Goal: Information Seeking & Learning: Compare options

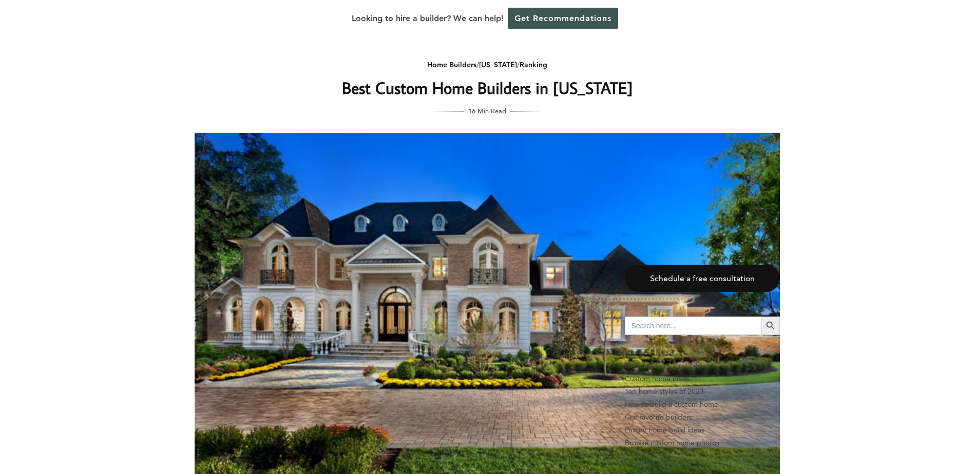
scroll to position [1899, 0]
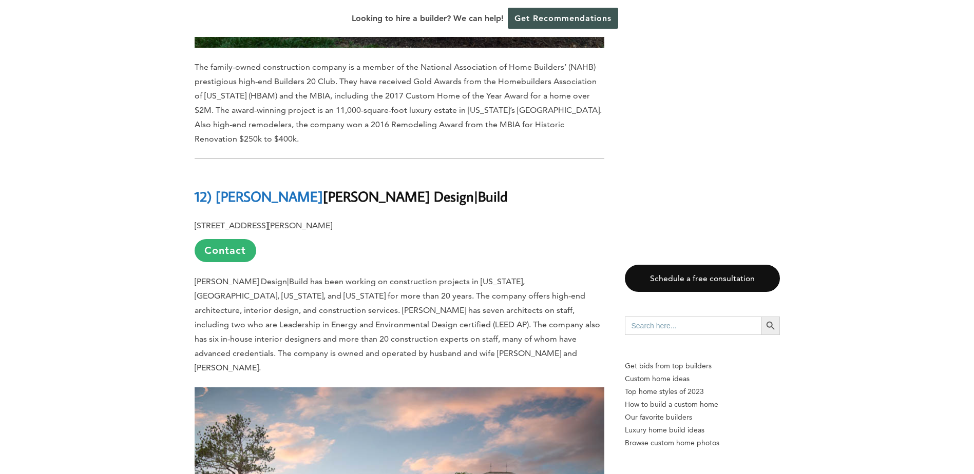
click at [466, 219] on p "[STREET_ADDRESS][PERSON_NAME] Contact" at bounding box center [400, 241] width 410 height 44
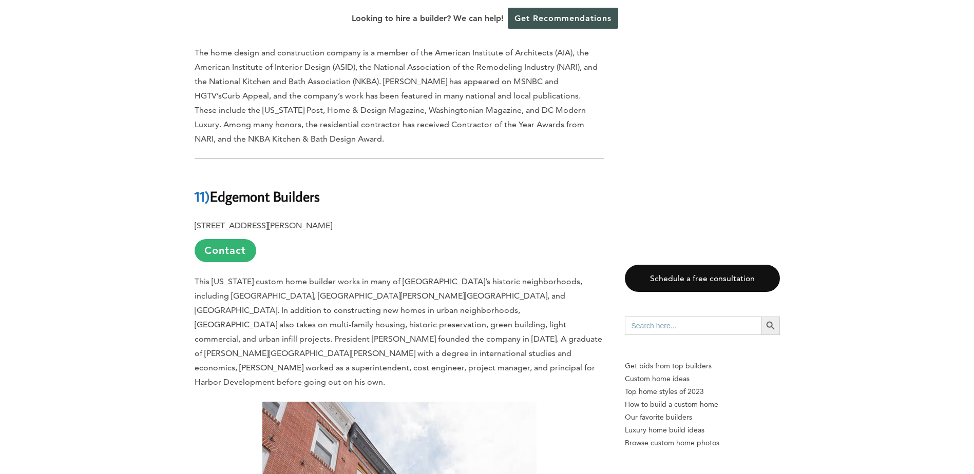
scroll to position [2567, 0]
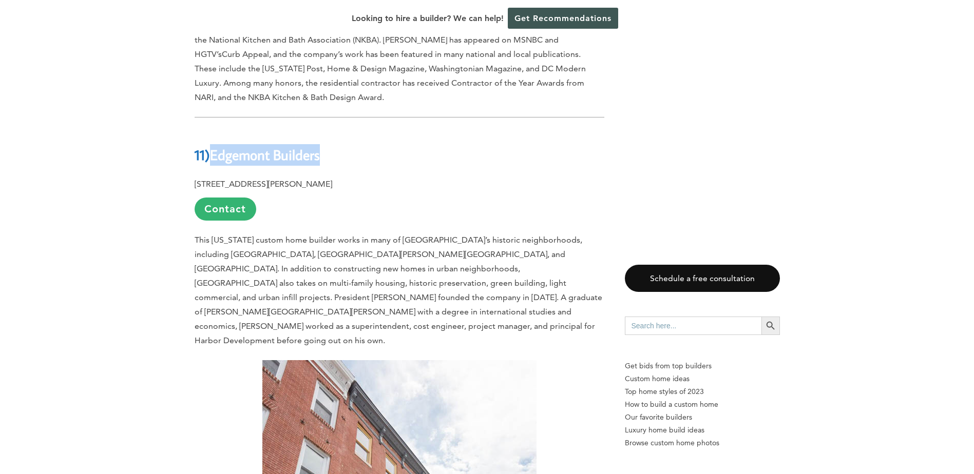
drag, startPoint x: 213, startPoint y: 84, endPoint x: 324, endPoint y: 82, distance: 111.9
click at [324, 130] on h2 "11) Edgemont Builders" at bounding box center [400, 147] width 410 height 35
copy b "Edgemont Builders"
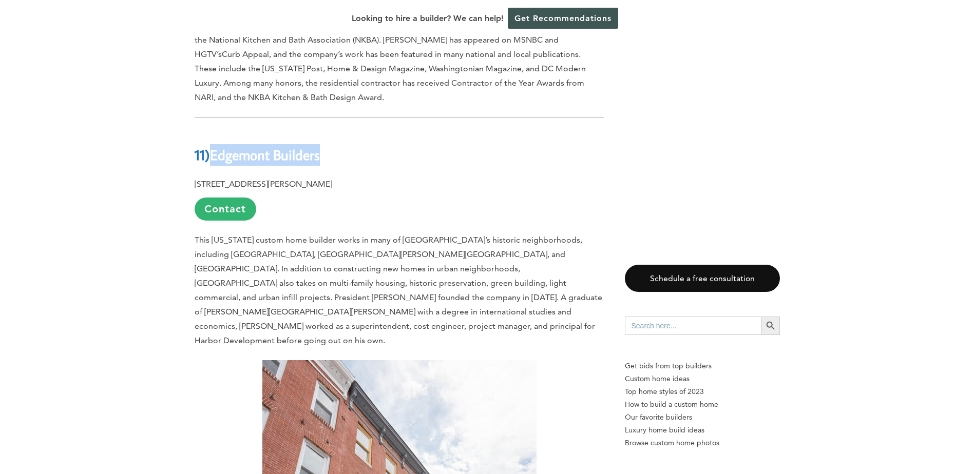
drag, startPoint x: 215, startPoint y: 87, endPoint x: 323, endPoint y: 82, distance: 108.9
click at [323, 130] on h2 "11) Edgemont Builders" at bounding box center [400, 147] width 410 height 35
copy b "Edgemont Builders"
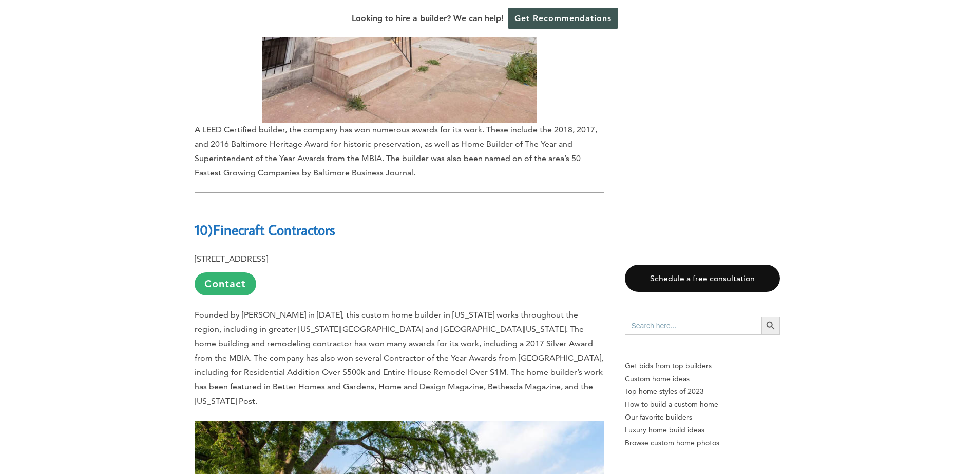
scroll to position [3234, 0]
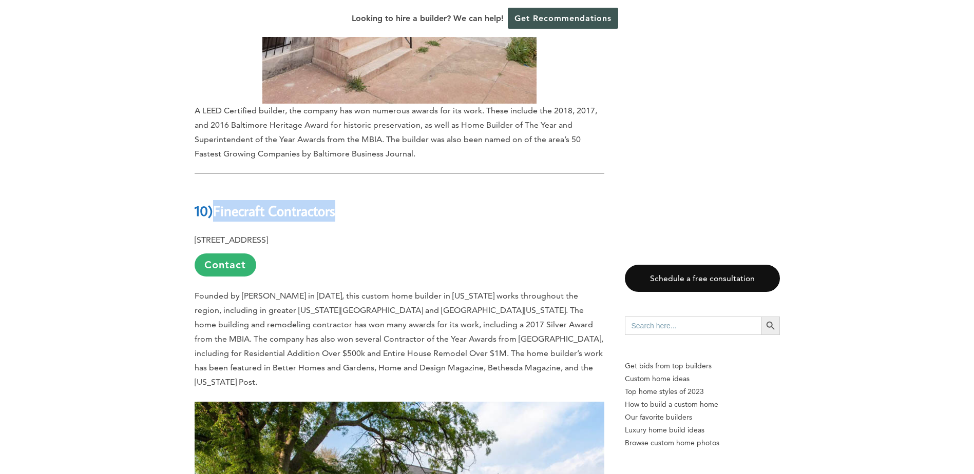
drag, startPoint x: 220, startPoint y: 125, endPoint x: 343, endPoint y: 124, distance: 123.2
click at [343, 186] on h2 "10) Finecraft Contractors" at bounding box center [400, 203] width 410 height 35
copy b "Finecraft Contractors"
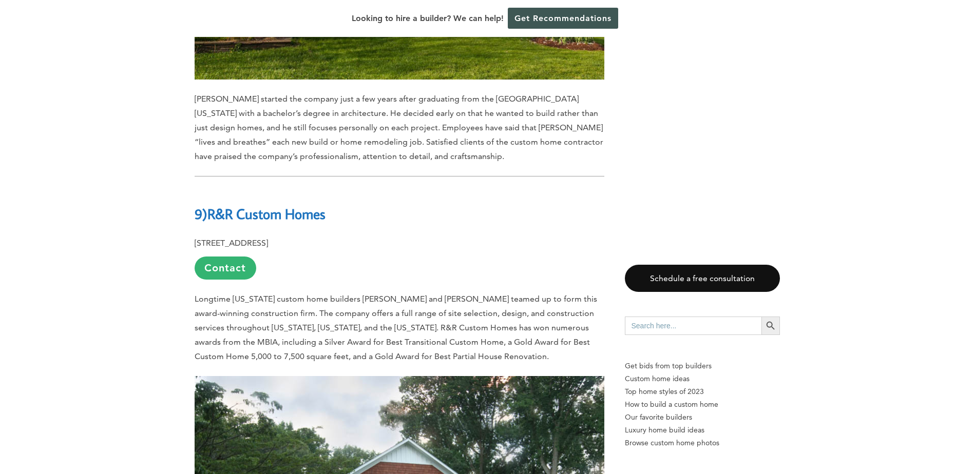
scroll to position [3850, 0]
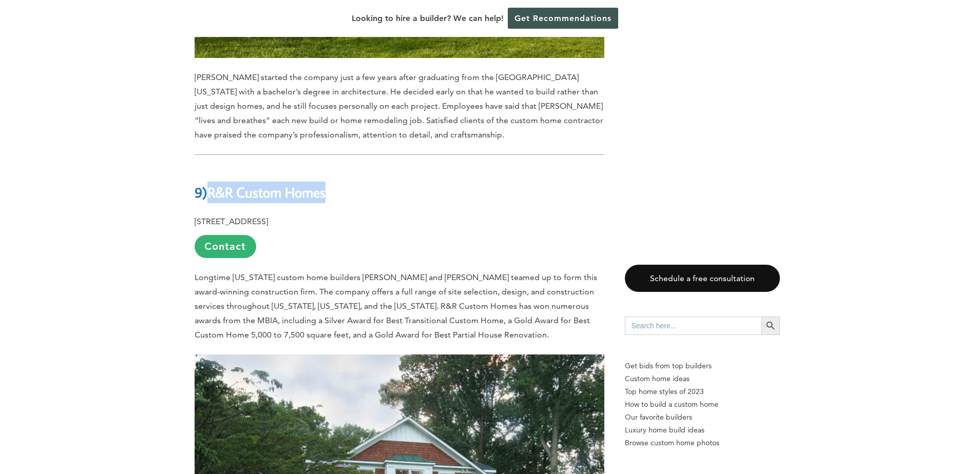
drag, startPoint x: 211, startPoint y: 89, endPoint x: 329, endPoint y: 83, distance: 117.7
click at [325, 183] on b "R&R Custom Homes" at bounding box center [266, 192] width 118 height 18
copy b "R&R Custom Homes"
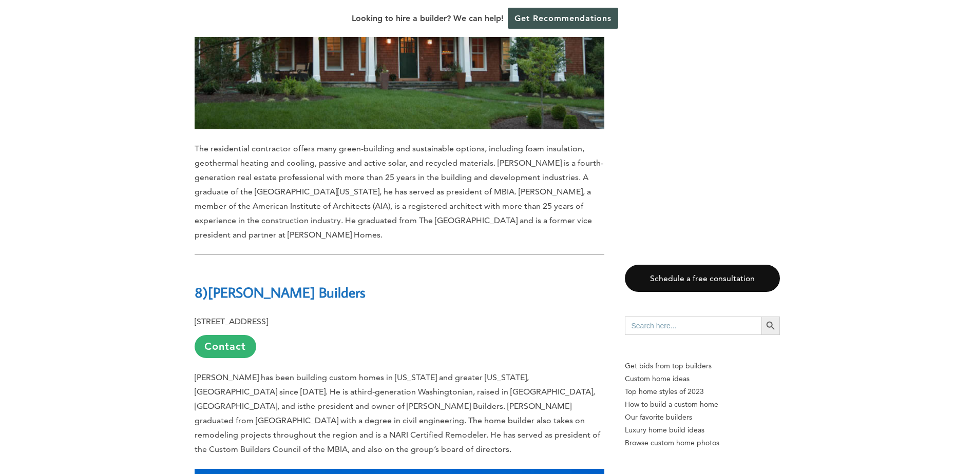
scroll to position [4363, 0]
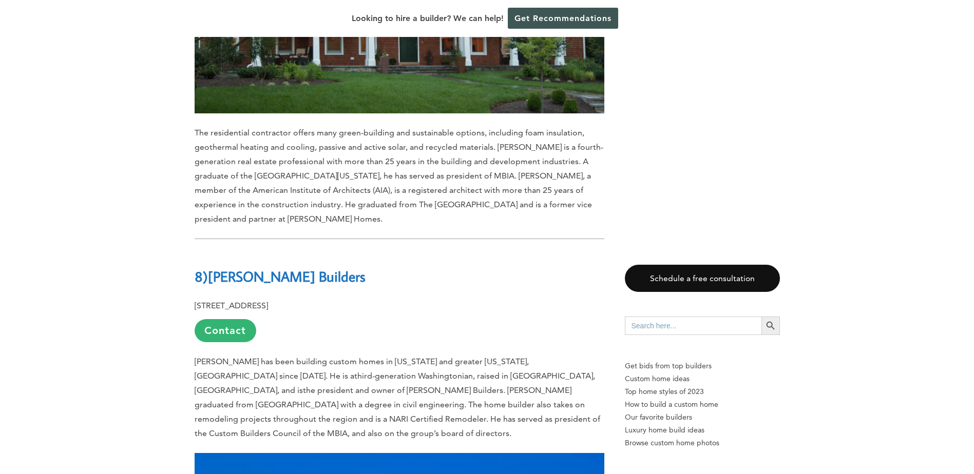
drag, startPoint x: 355, startPoint y: 176, endPoint x: 211, endPoint y: 185, distance: 143.5
click at [211, 252] on h2 "8) [PERSON_NAME] Builders" at bounding box center [400, 269] width 410 height 35
copy b "[PERSON_NAME] Builders"
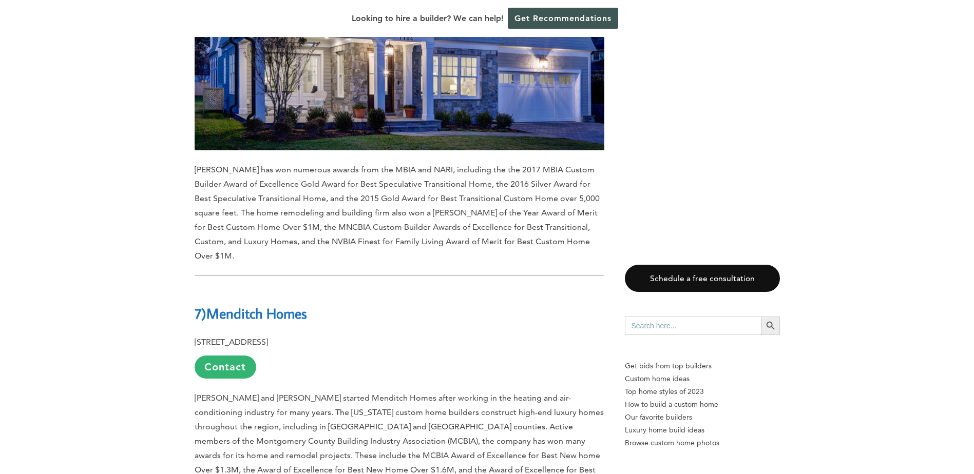
scroll to position [4979, 0]
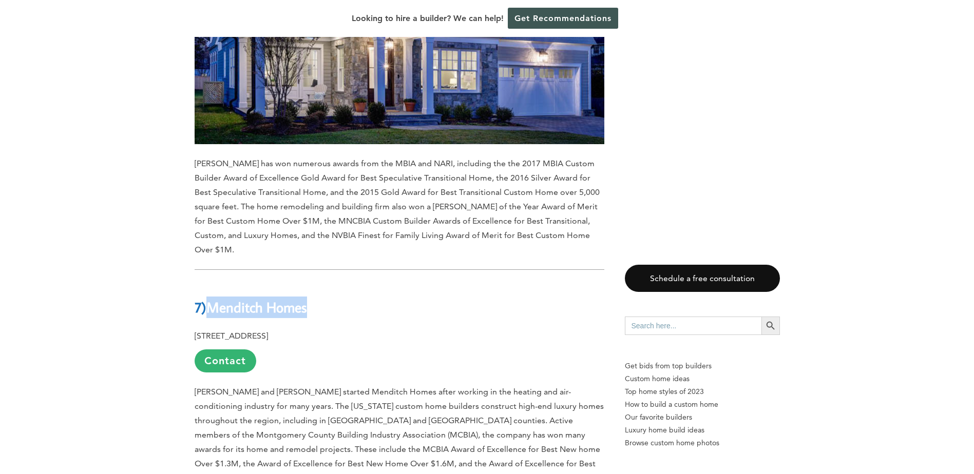
drag, startPoint x: 210, startPoint y: 194, endPoint x: 317, endPoint y: 194, distance: 106.8
click at [317, 282] on h2 "7) Menditch Homes" at bounding box center [400, 299] width 410 height 35
copy b "Menditch Homes"
click at [403, 329] on p "[STREET_ADDRESS] Contact" at bounding box center [400, 351] width 410 height 44
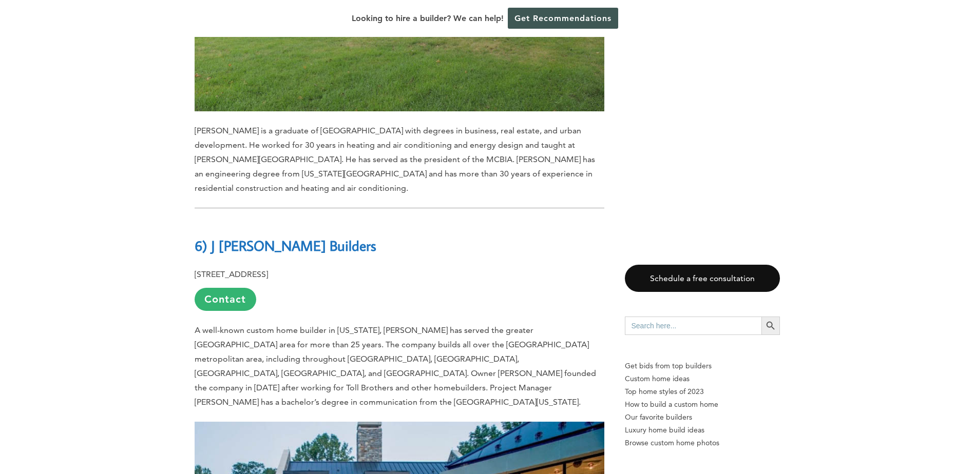
scroll to position [5698, 0]
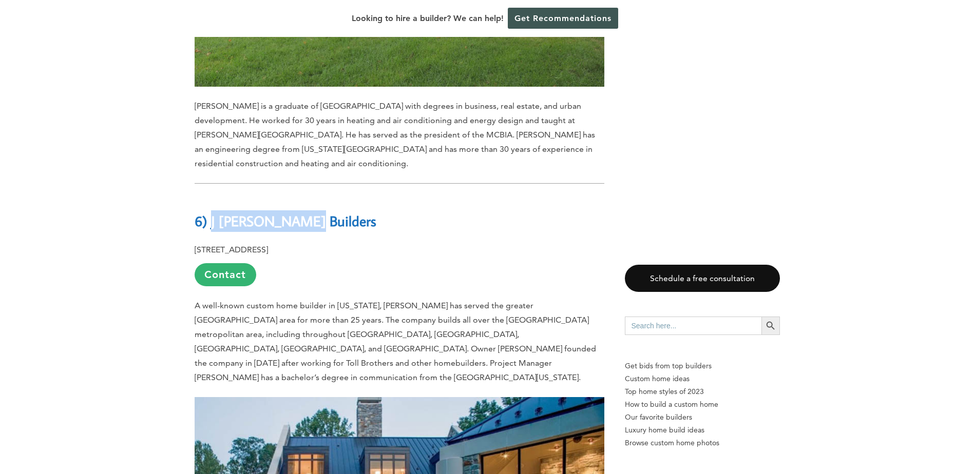
drag, startPoint x: 209, startPoint y: 93, endPoint x: 299, endPoint y: 87, distance: 89.5
click at [299, 196] on h2 "6) J [PERSON_NAME] Builders" at bounding box center [400, 213] width 410 height 35
copy b "[PERSON_NAME] Builders"
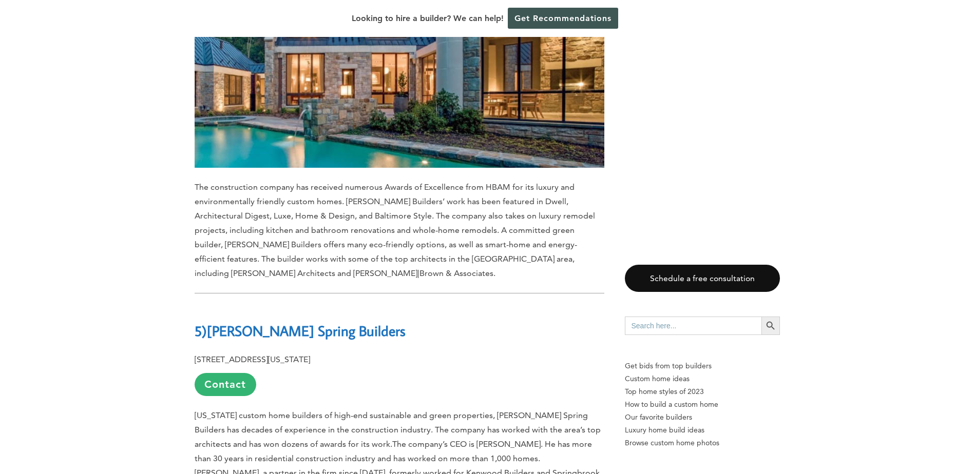
scroll to position [6160, 0]
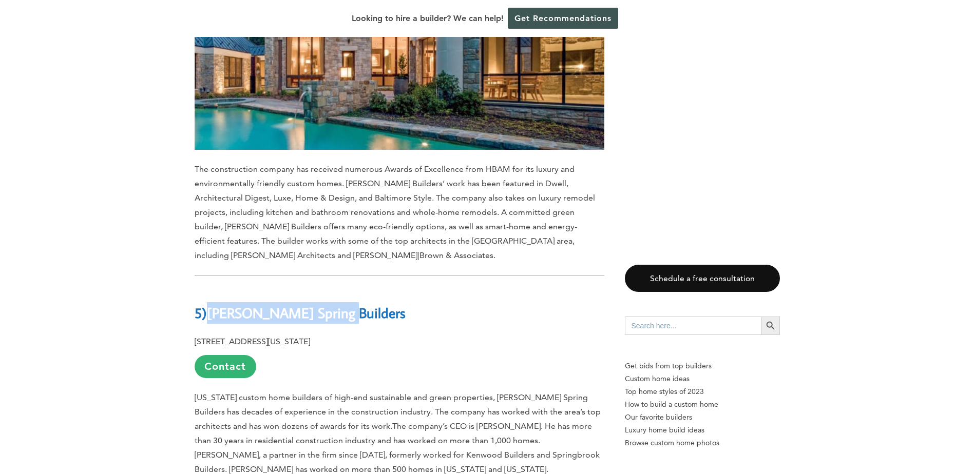
drag, startPoint x: 211, startPoint y: 155, endPoint x: 337, endPoint y: 152, distance: 126.3
click at [337, 288] on h2 "5) [PERSON_NAME] Spring Builders" at bounding box center [400, 305] width 410 height 35
copy b "[PERSON_NAME] Spring Builders"
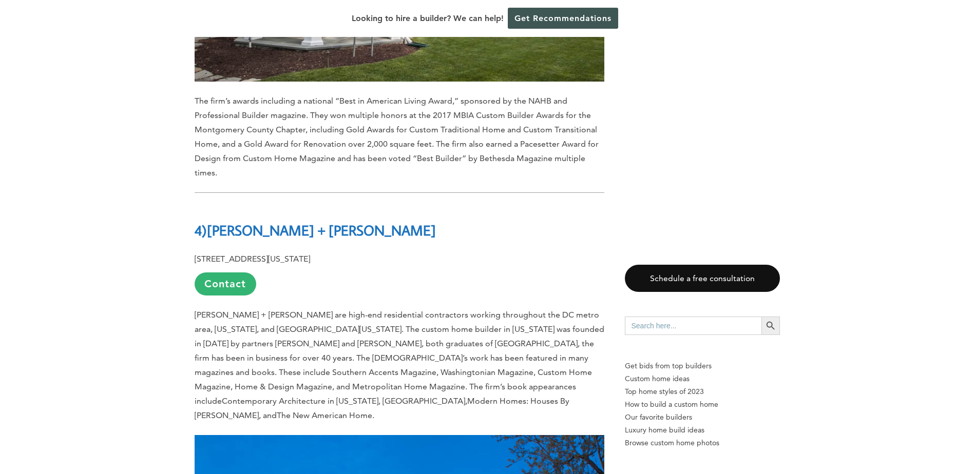
scroll to position [6879, 0]
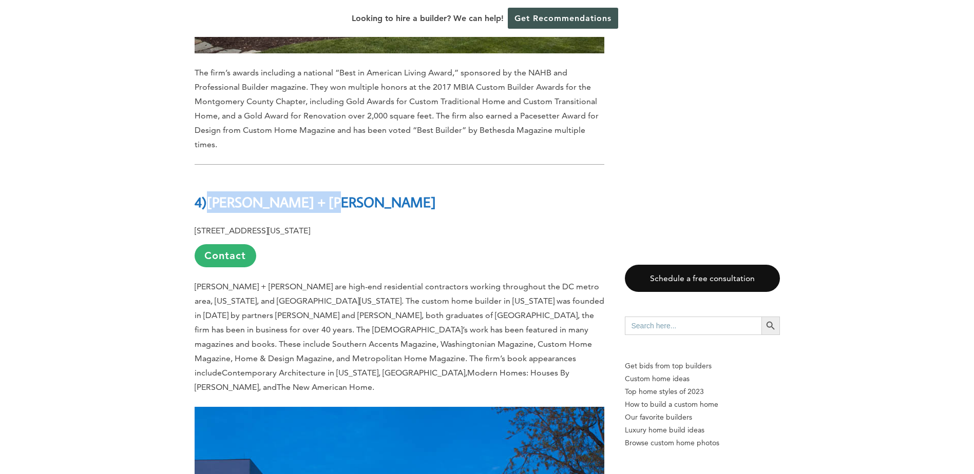
drag, startPoint x: 211, startPoint y: 42, endPoint x: 312, endPoint y: 41, distance: 100.6
click at [312, 193] on b "[PERSON_NAME] + [PERSON_NAME]" at bounding box center [321, 202] width 229 height 18
copy b "[PERSON_NAME] + [PERSON_NAME]"
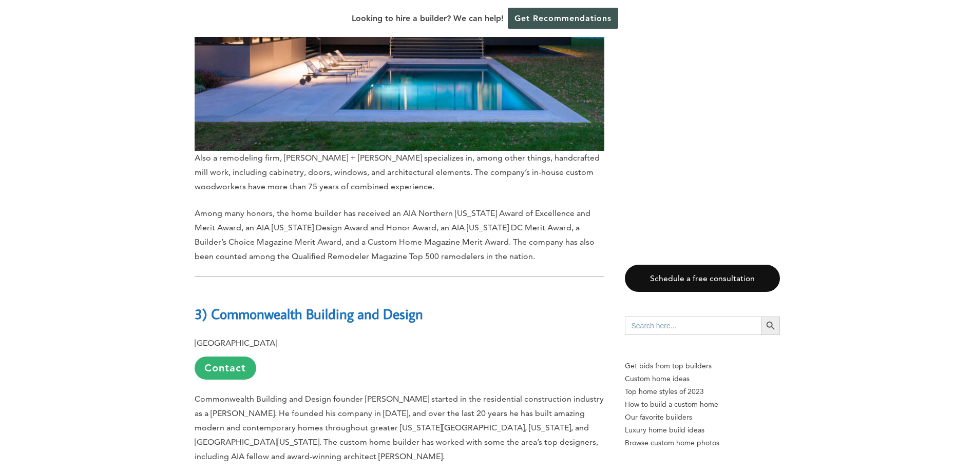
scroll to position [7546, 0]
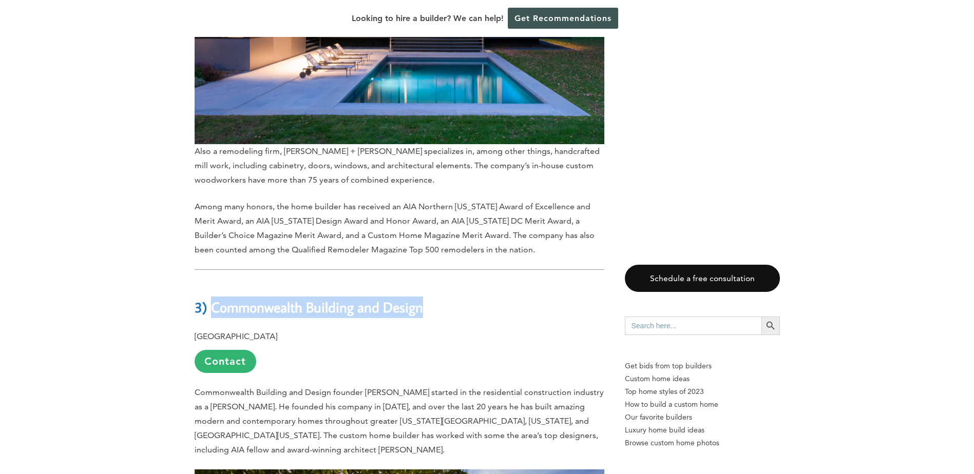
drag, startPoint x: 426, startPoint y: 137, endPoint x: 214, endPoint y: 139, distance: 212.0
click at [214, 282] on h2 "3) Commonwealth Building and Design" at bounding box center [400, 299] width 410 height 35
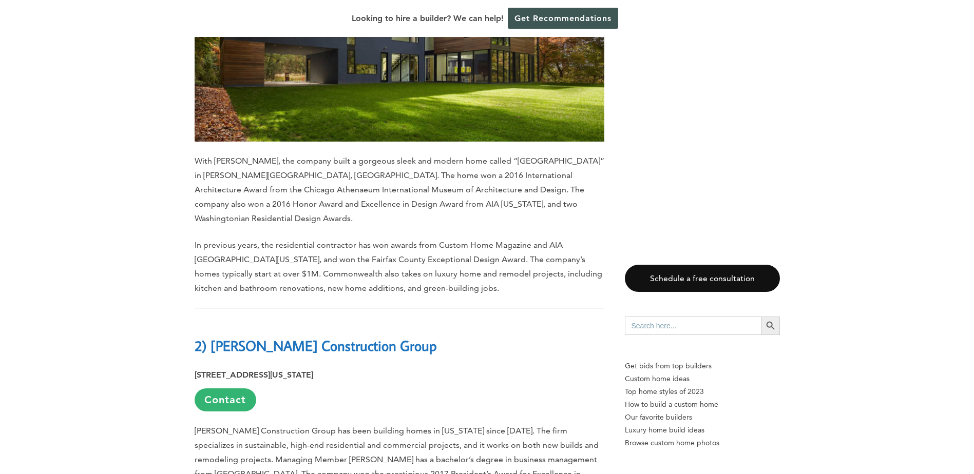
scroll to position [8162, 0]
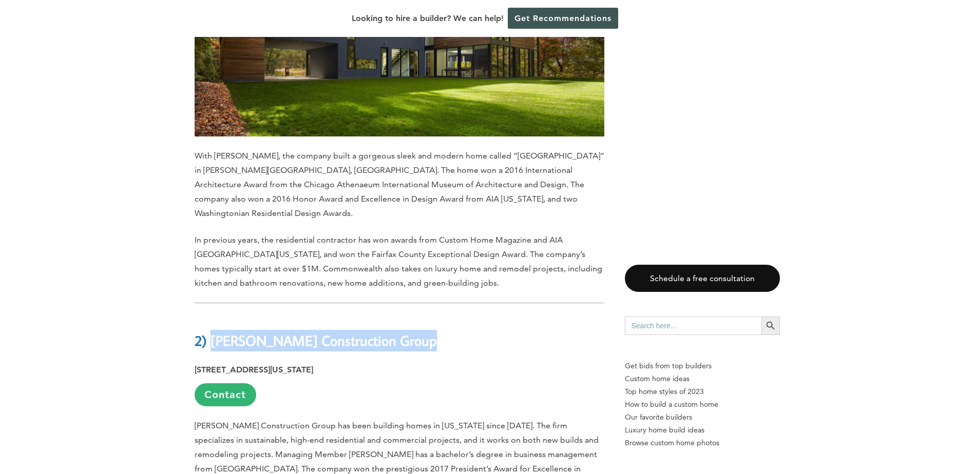
drag, startPoint x: 210, startPoint y: 150, endPoint x: 416, endPoint y: 153, distance: 205.4
click at [416, 332] on b "2) [PERSON_NAME] Construction Group" at bounding box center [316, 341] width 242 height 18
click at [555, 363] on p "[STREET_ADDRESS][US_STATE] Contact" at bounding box center [400, 385] width 410 height 44
